Goal: Navigation & Orientation: Find specific page/section

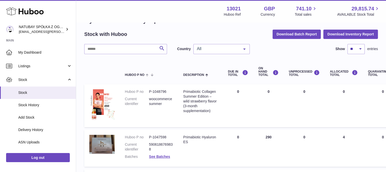
scroll to position [25, 0]
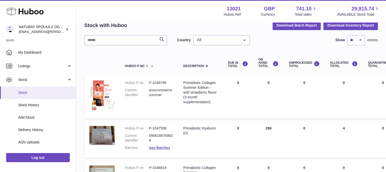
click at [26, 88] on link "Stock" at bounding box center [38, 93] width 76 height 12
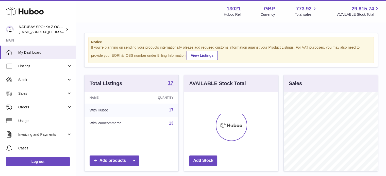
scroll to position [79, 94]
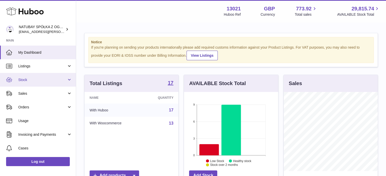
click at [32, 82] on link "Stock" at bounding box center [38, 80] width 76 height 14
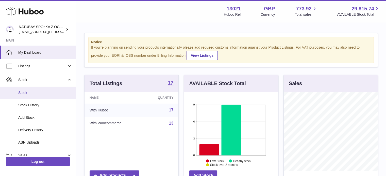
click at [32, 89] on link "Stock" at bounding box center [38, 93] width 76 height 12
